Goal: Task Accomplishment & Management: Use online tool/utility

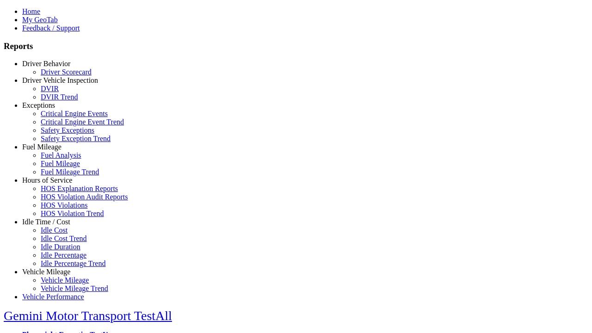
click at [53, 226] on link "Idle Time / Cost" at bounding box center [46, 222] width 48 height 8
click at [60, 234] on link "Idle Cost" at bounding box center [54, 230] width 27 height 8
select select
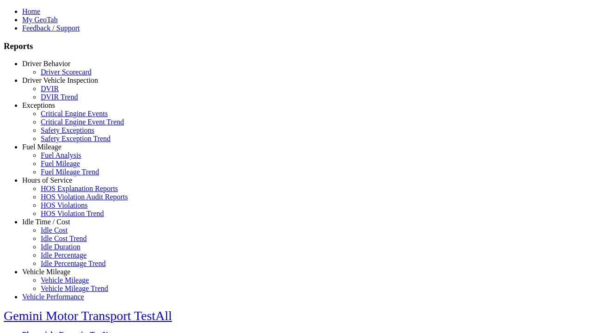
type input "*********"
